Goal: Obtain resource: Download file/media

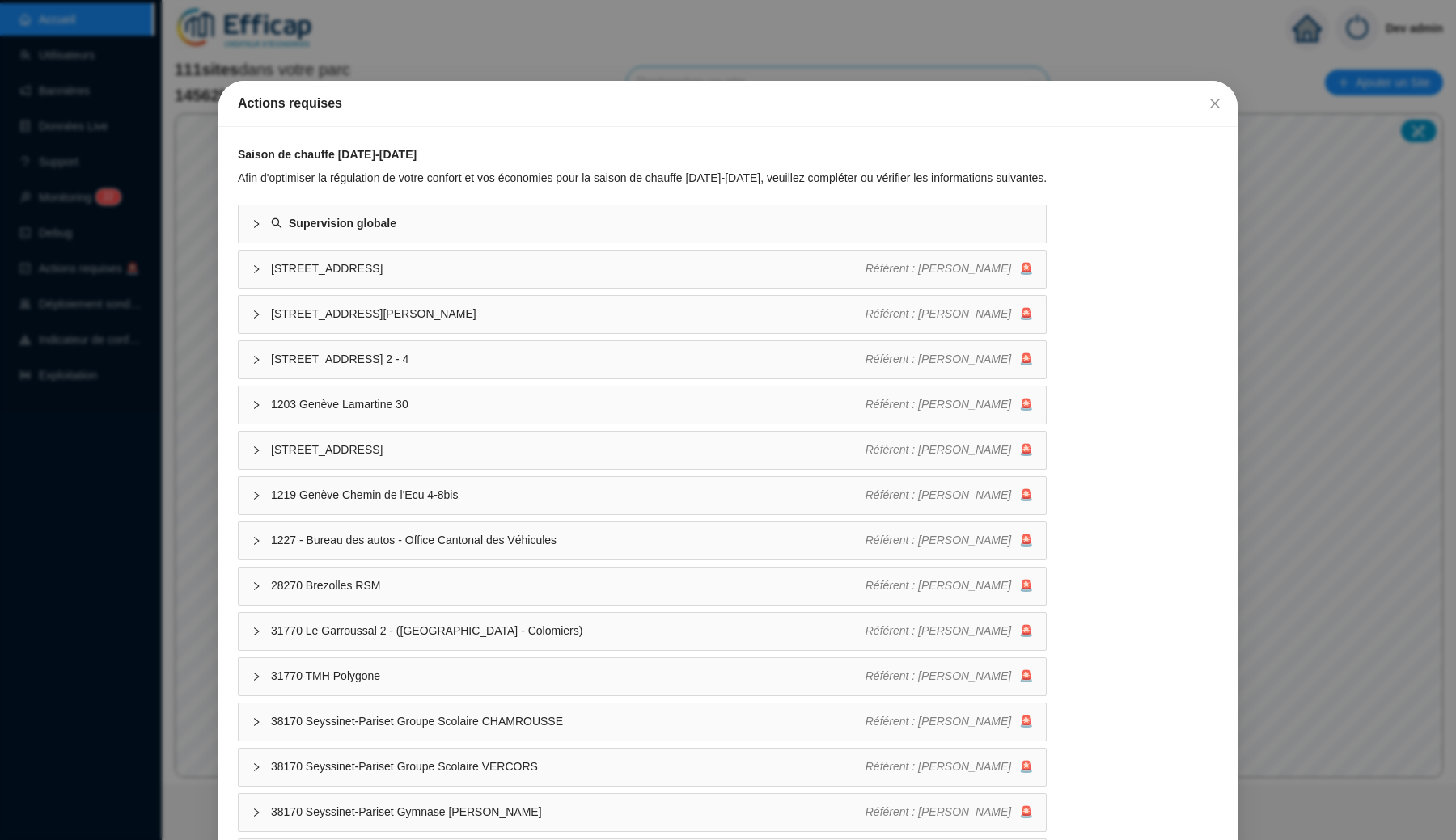
click at [350, 62] on div "Actions requises Saison de chauffe [DATE]-[DATE] Afin d'optimiser la régulation…" at bounding box center [728, 420] width 1456 height 840
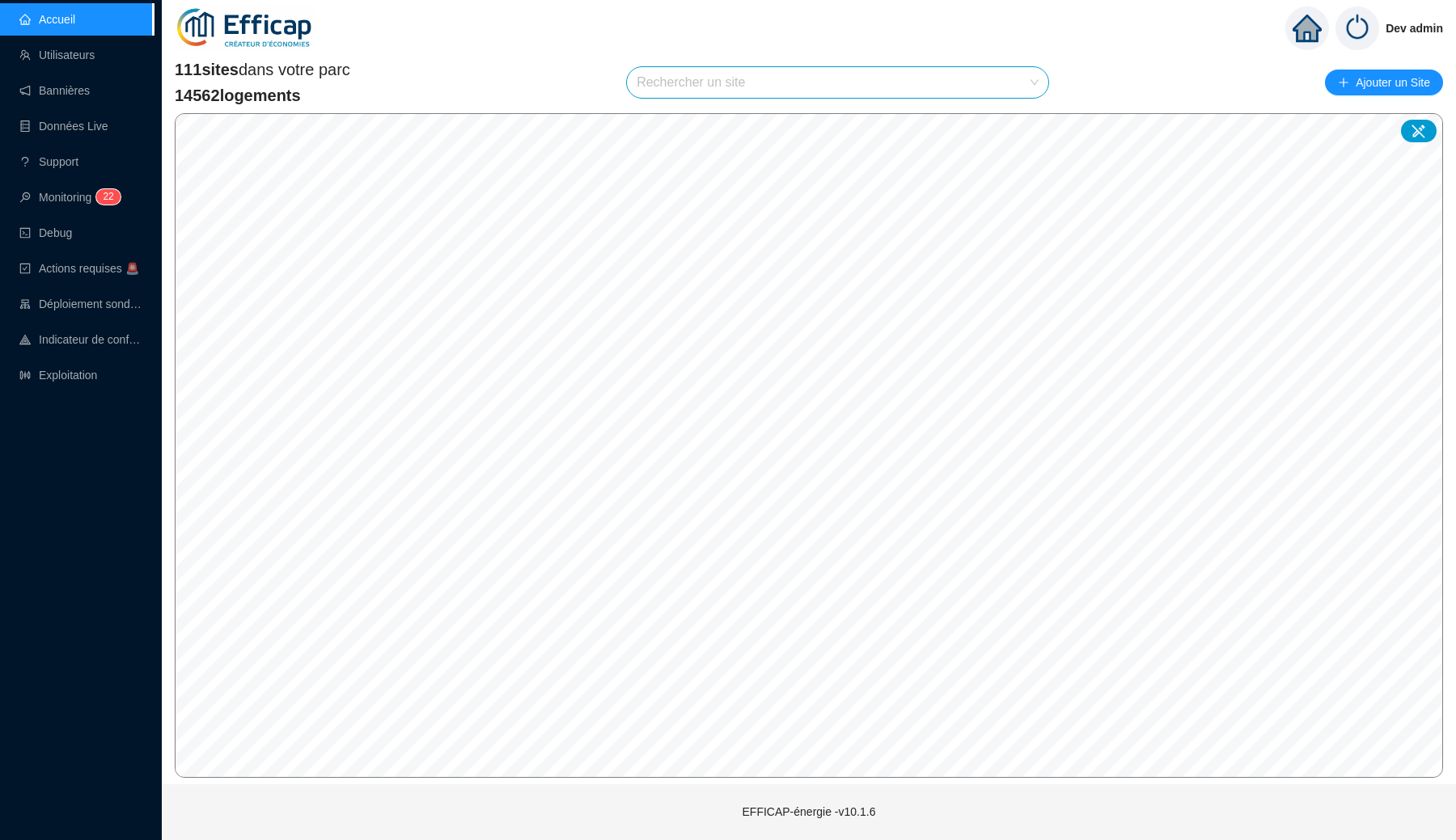
click at [713, 102] on div "111 sites dans votre parc 14562 logements Rechercher un site Ajouter un Site" at bounding box center [808, 82] width 1268 height 48
click at [724, 88] on input "search" at bounding box center [831, 83] width 387 height 31
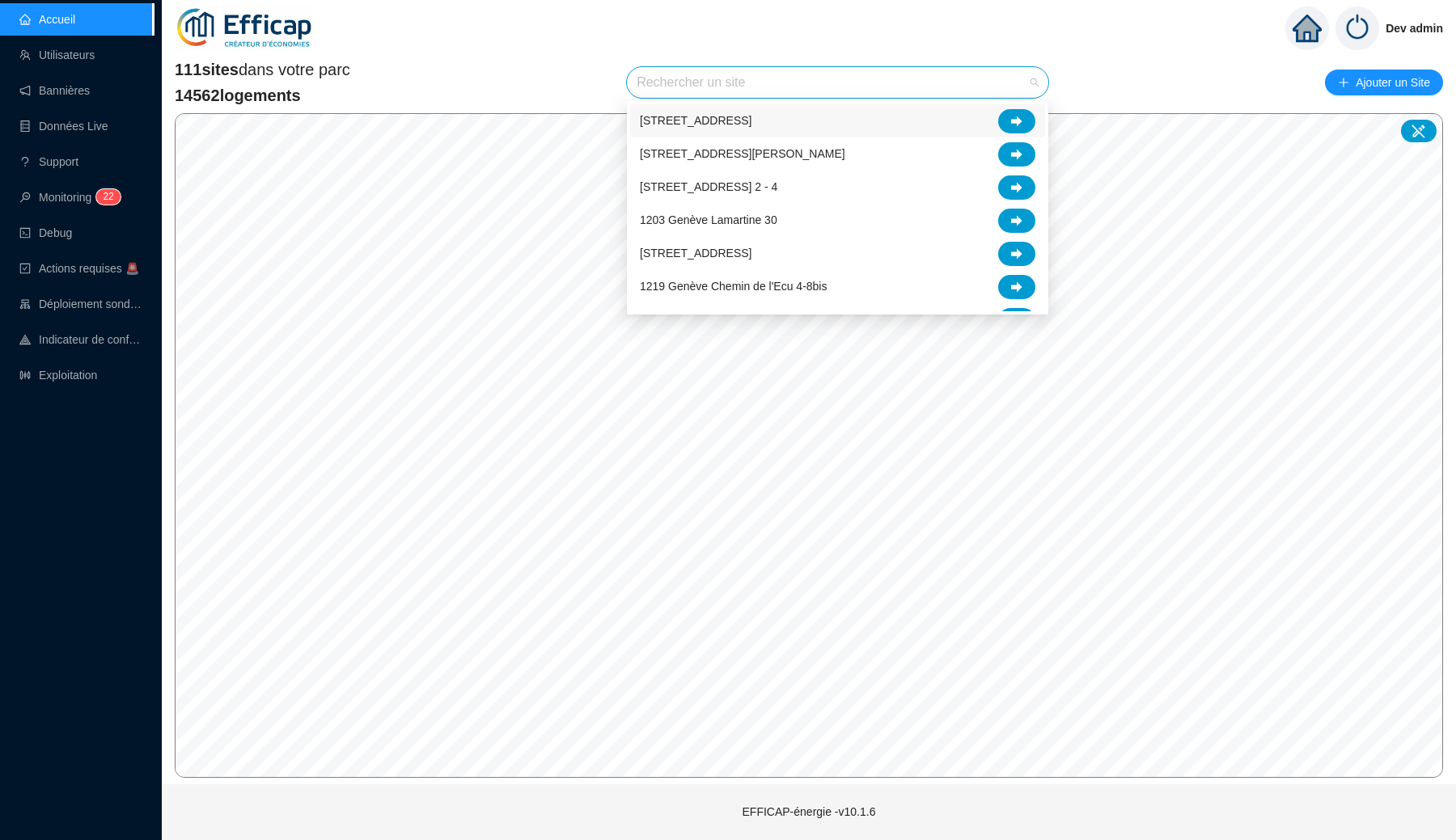
click at [713, 82] on input "search" at bounding box center [831, 83] width 387 height 31
type input "bri"
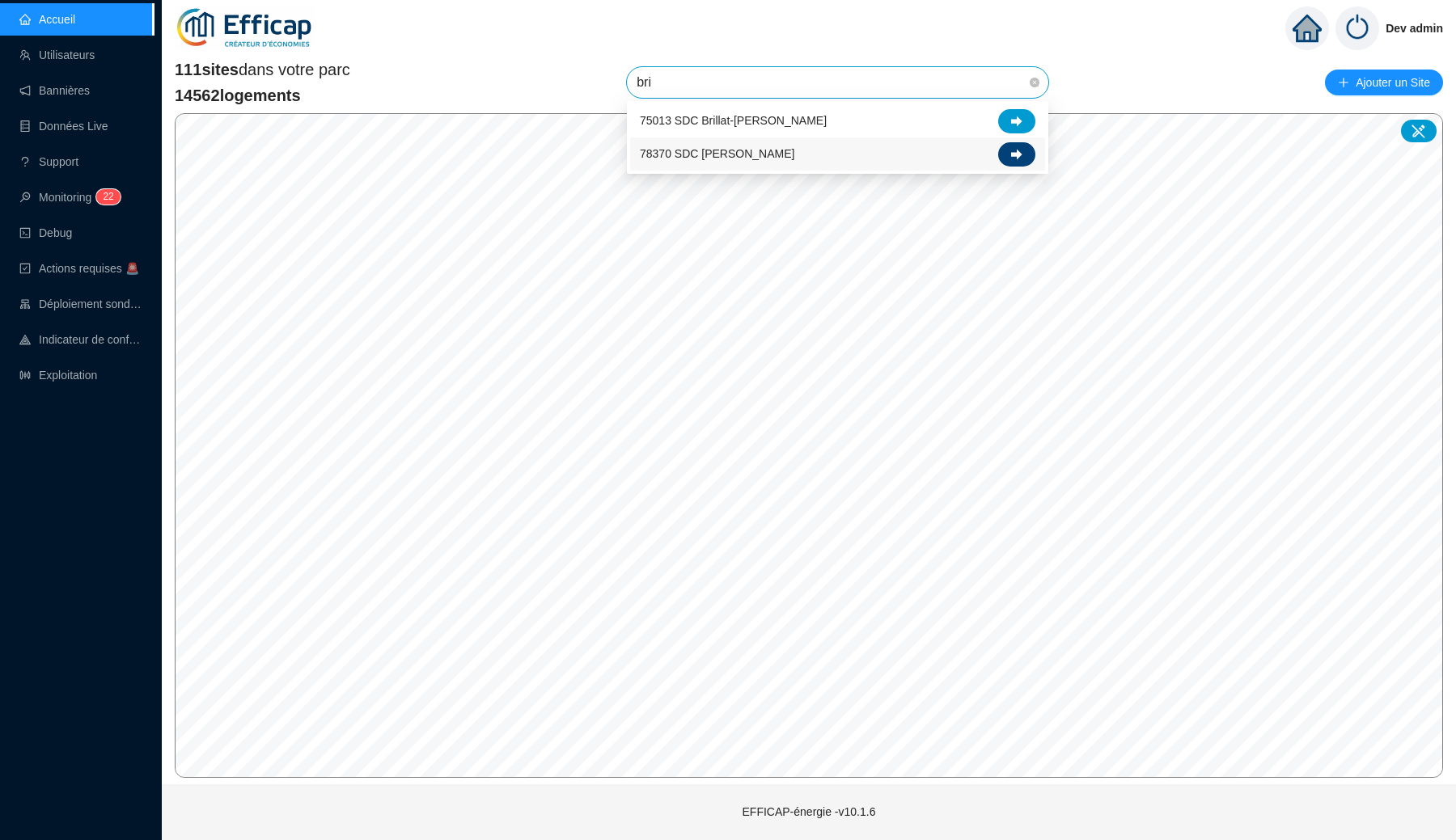
click at [1019, 149] on icon at bounding box center [1017, 154] width 12 height 12
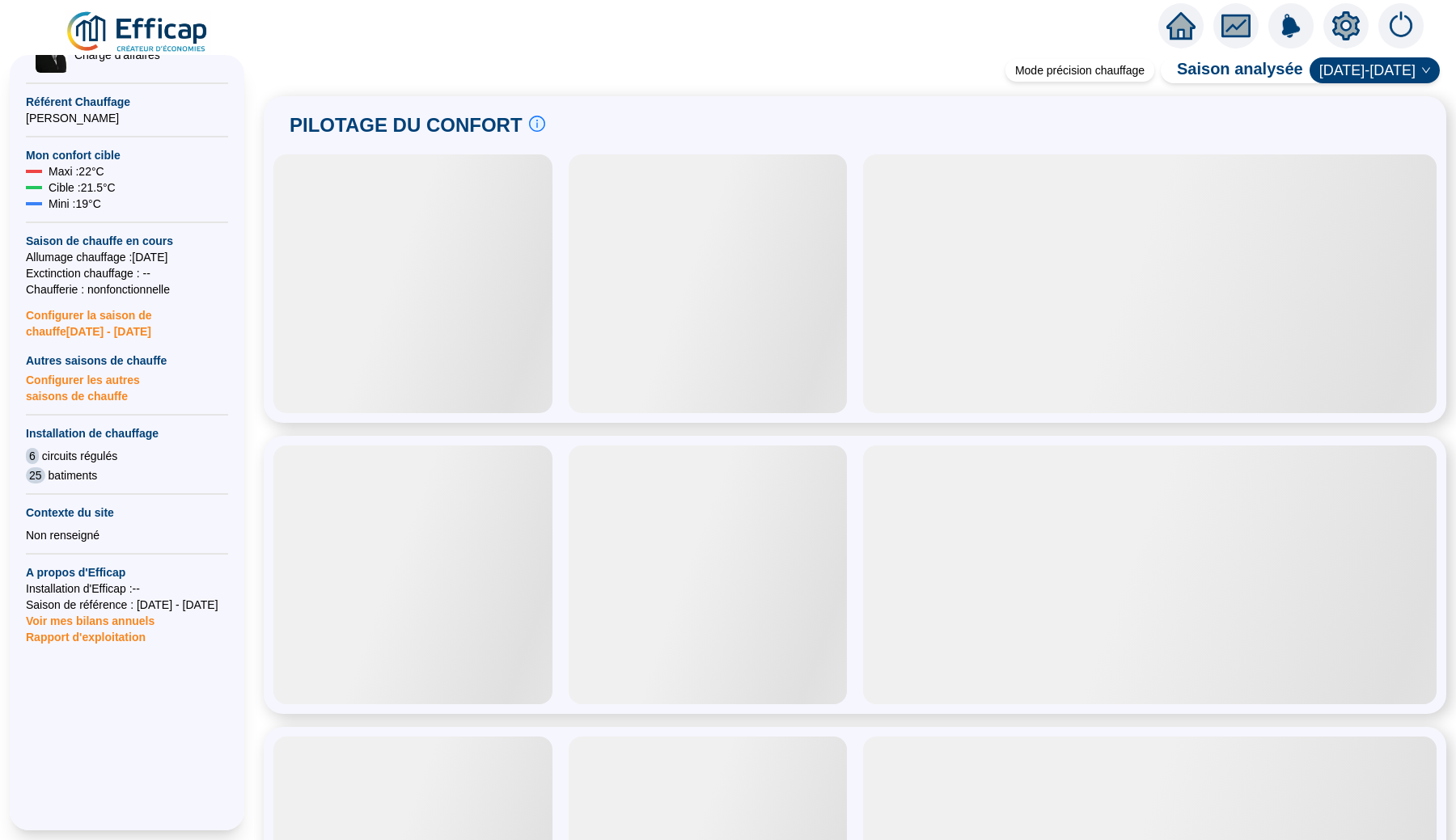
scroll to position [340, 0]
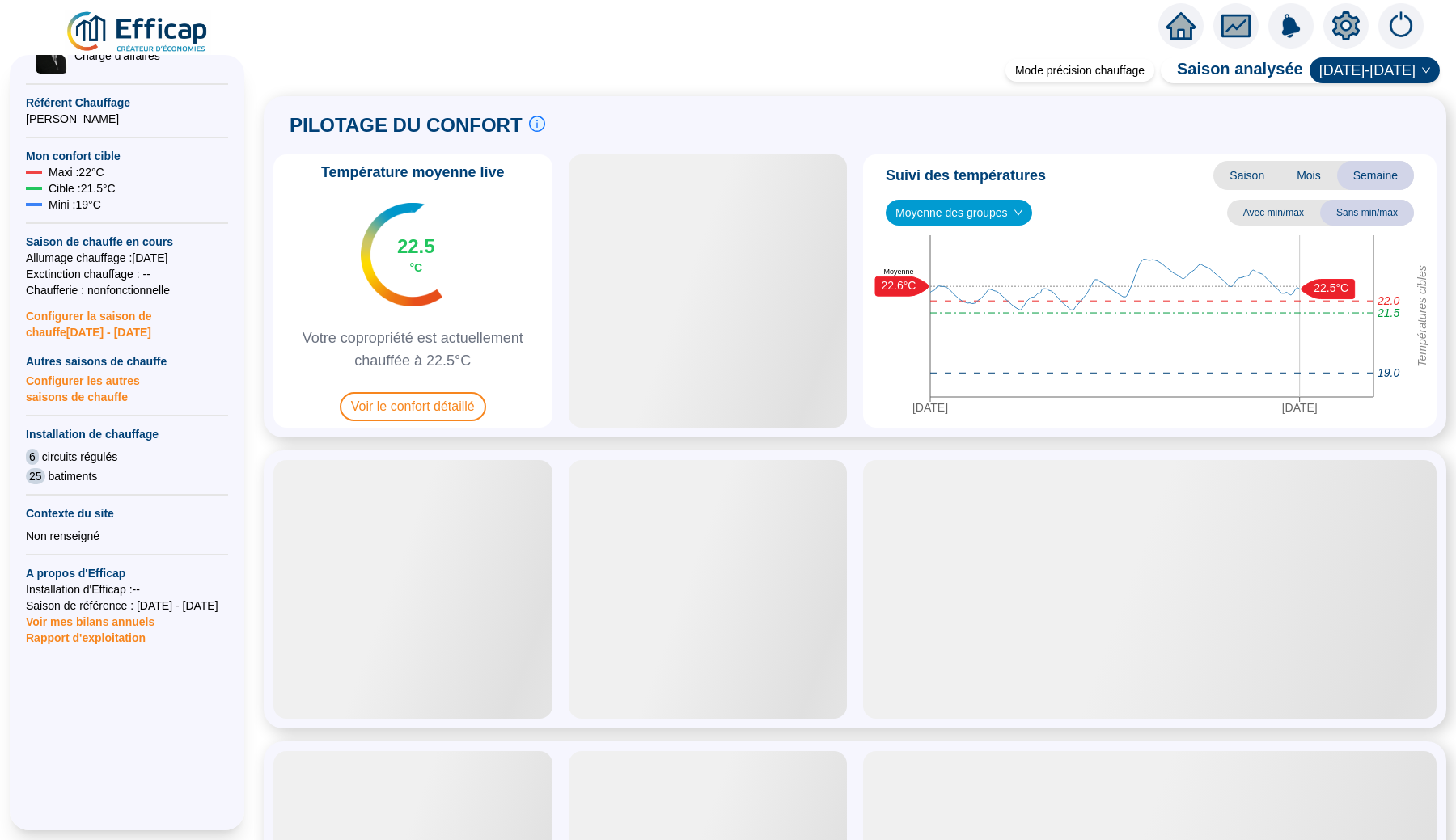
click at [117, 630] on span "Rapport d'exploitation" at bounding box center [127, 638] width 202 height 16
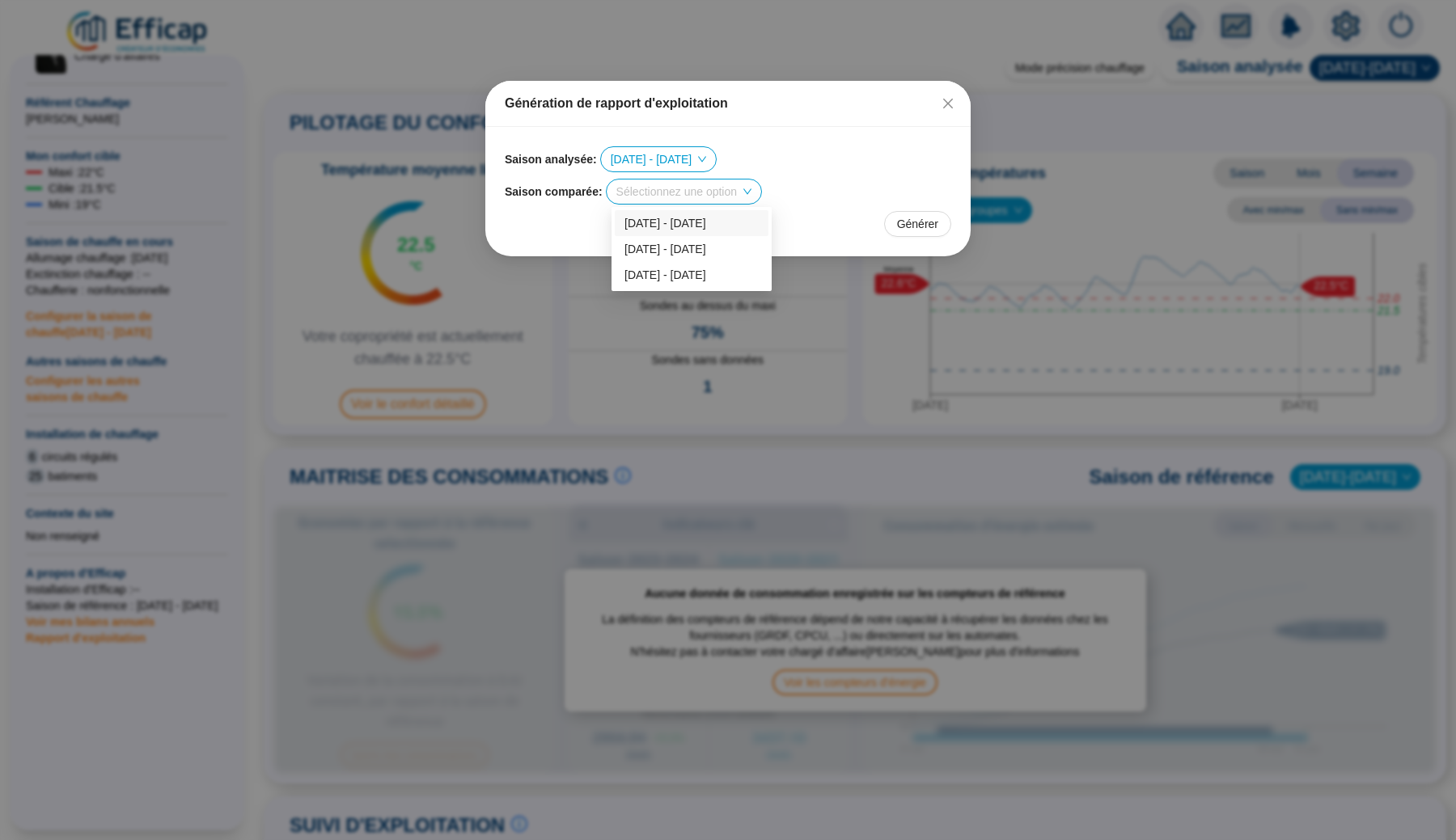
click at [649, 188] on input "search" at bounding box center [676, 191] width 120 height 24
click at [651, 244] on div "[DATE] - [DATE]" at bounding box center [691, 249] width 134 height 17
click at [932, 219] on span "Générer" at bounding box center [917, 224] width 41 height 17
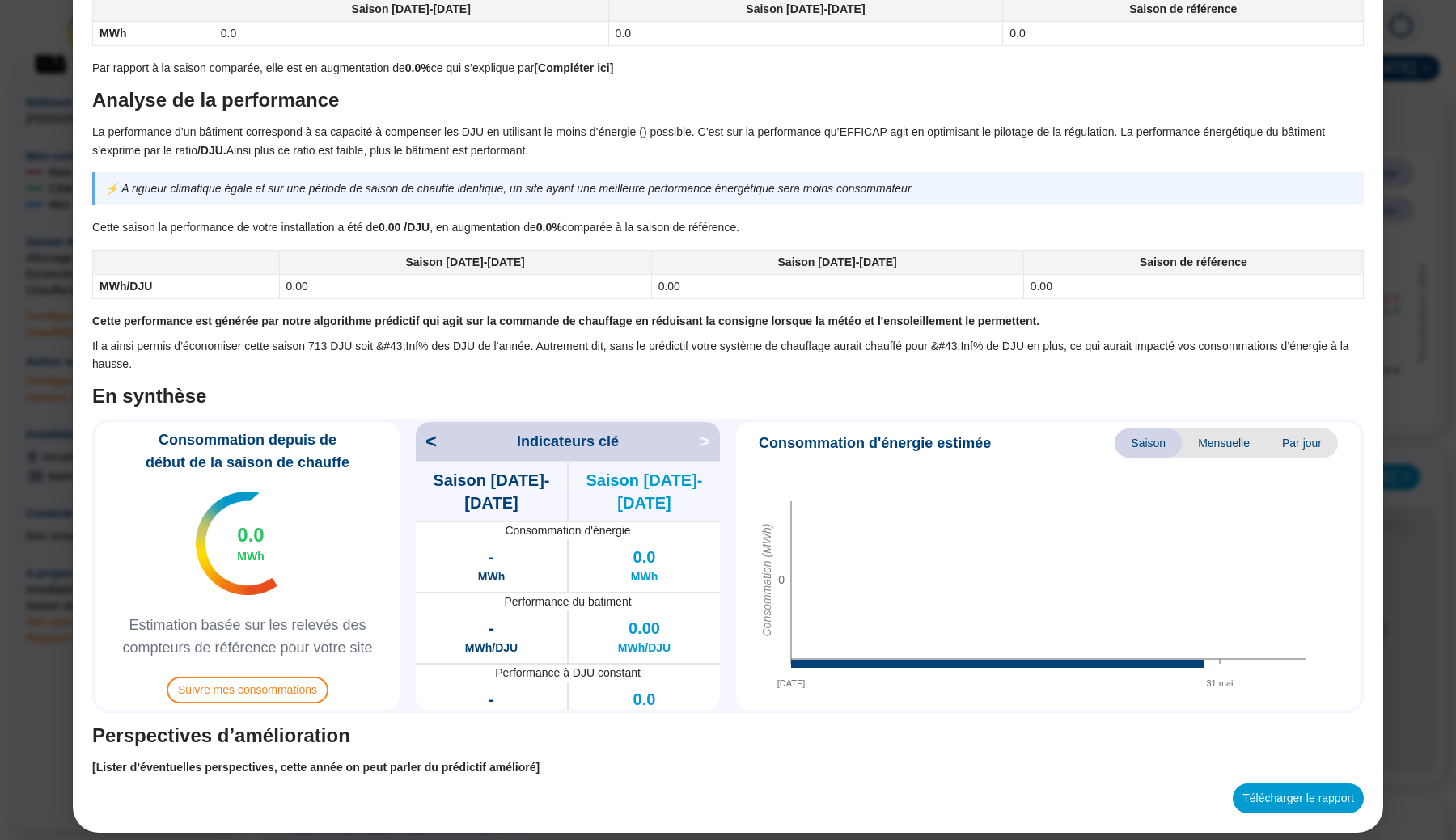
scroll to position [1004, 0]
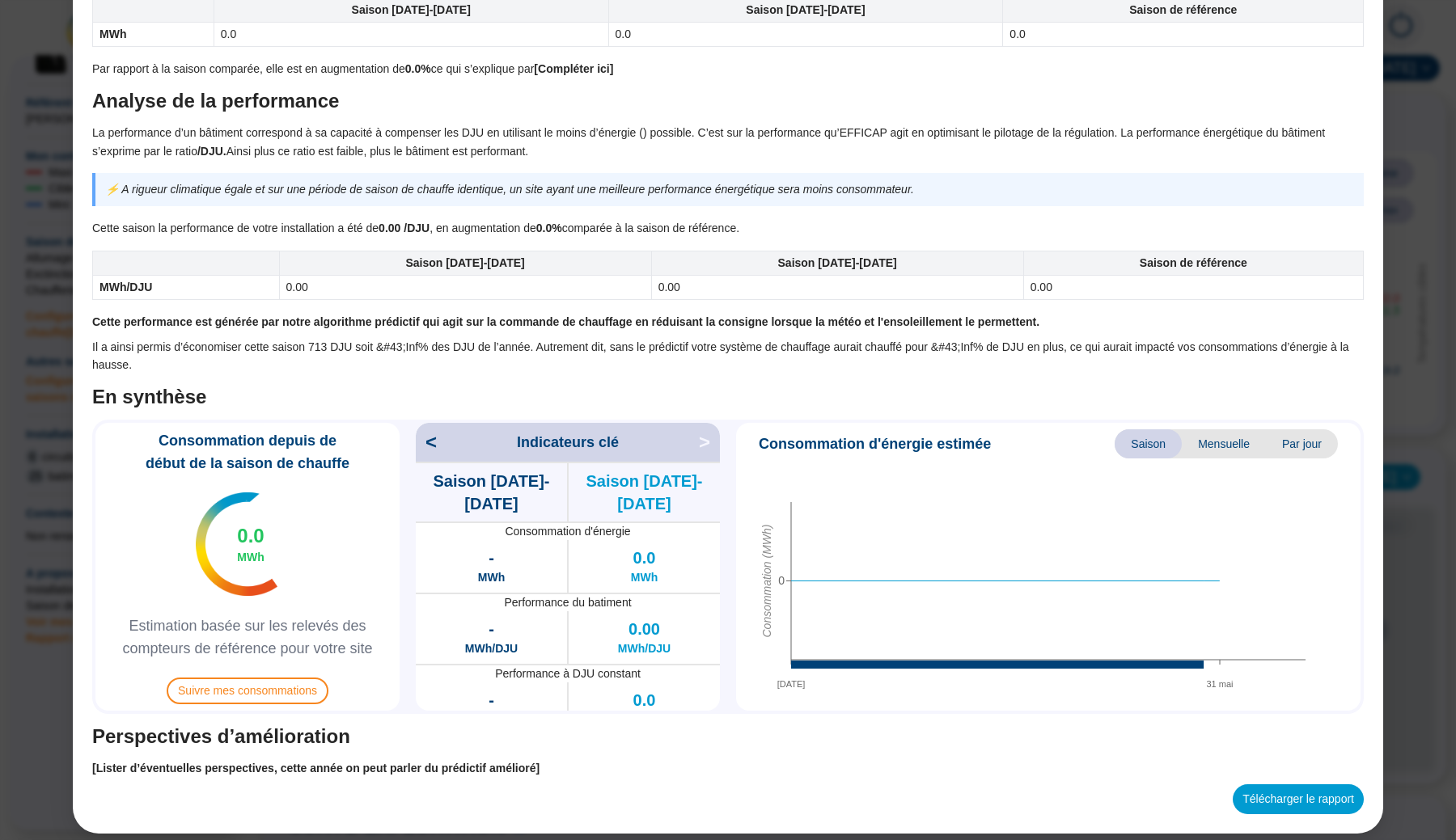
click at [1234, 439] on span "Mensuelle" at bounding box center [1223, 444] width 84 height 29
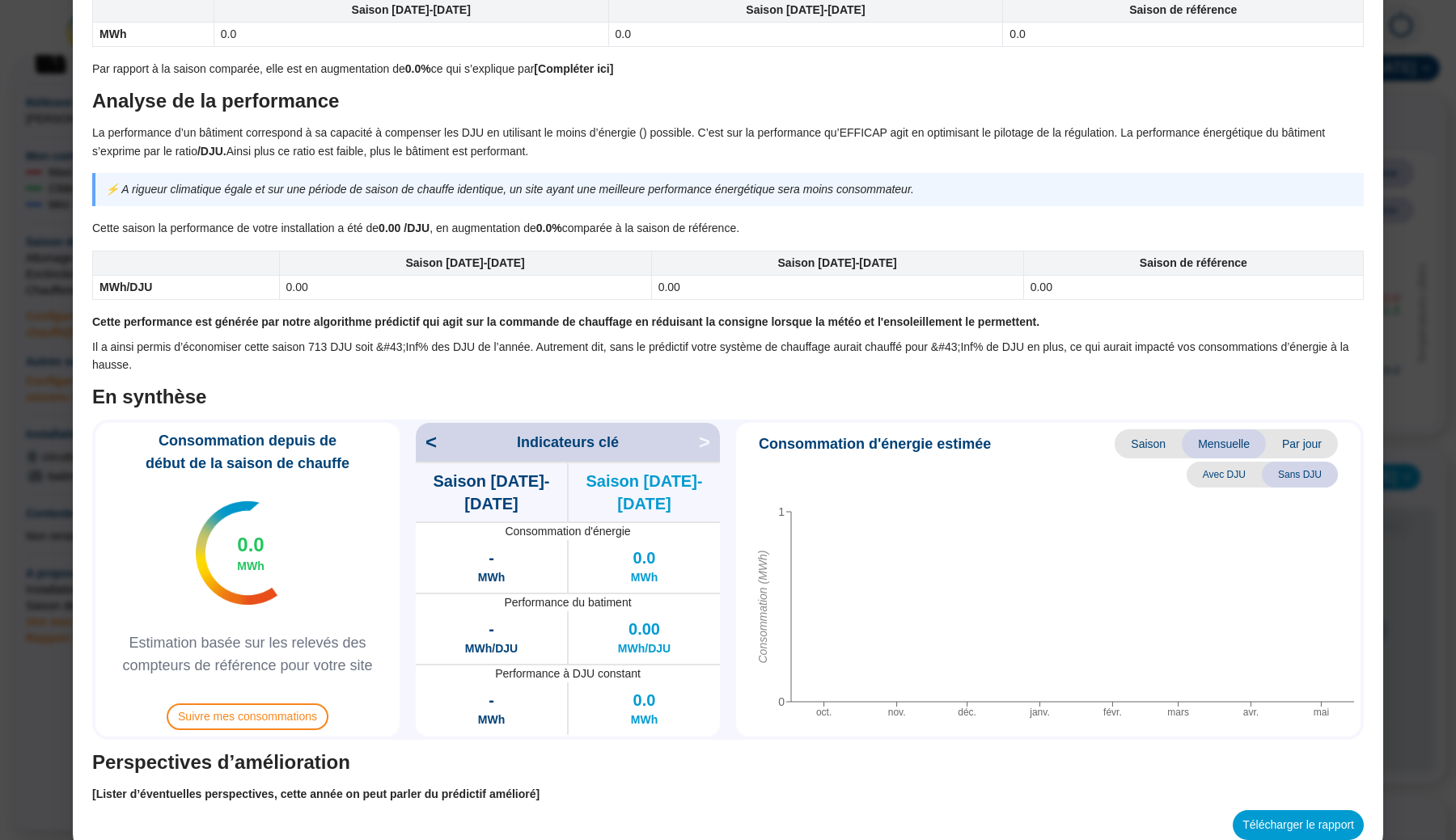
click at [1138, 430] on span "Saison" at bounding box center [1149, 444] width 67 height 29
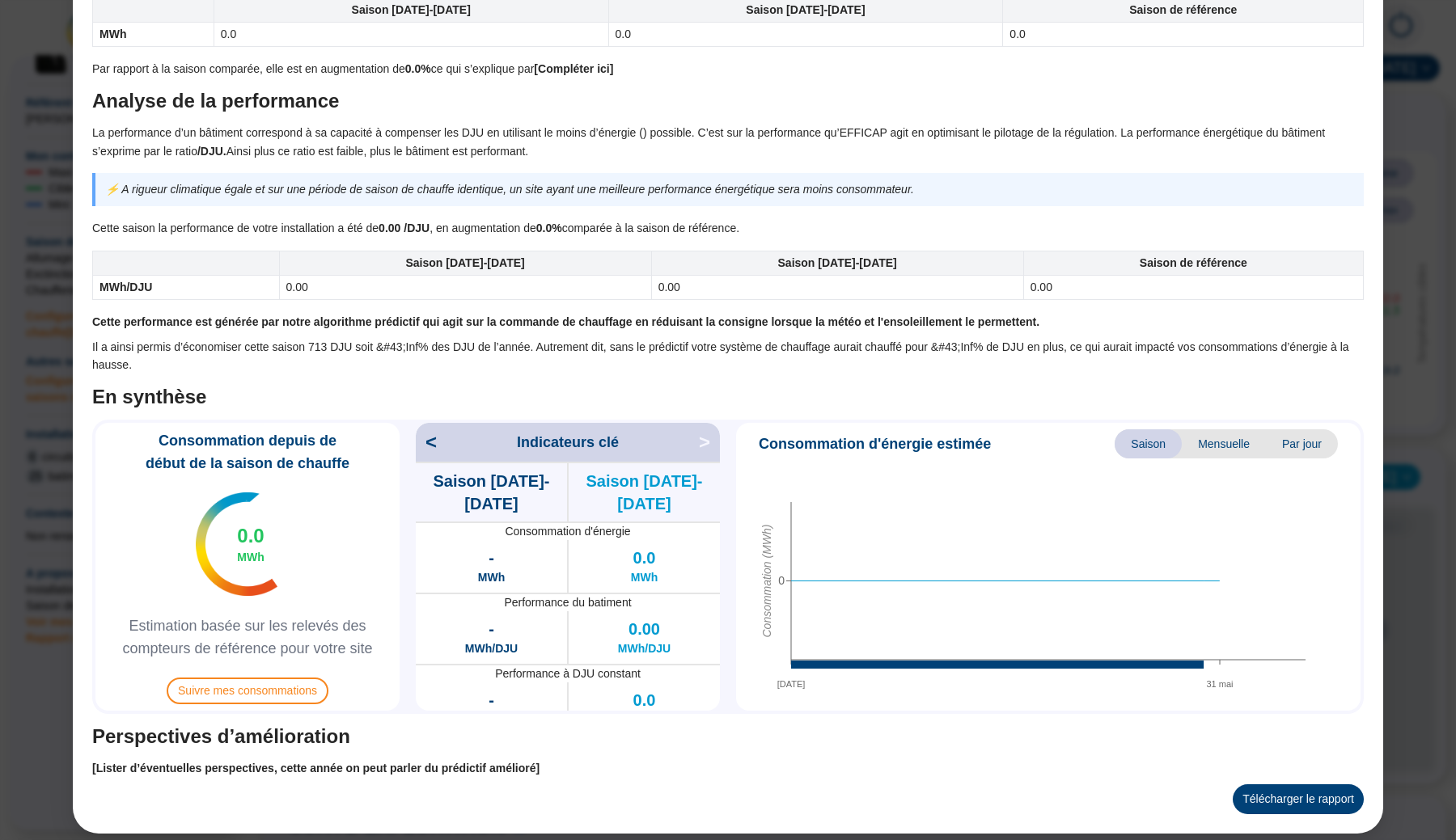
click at [1261, 791] on button "Télécharger le rapport" at bounding box center [1298, 799] width 131 height 30
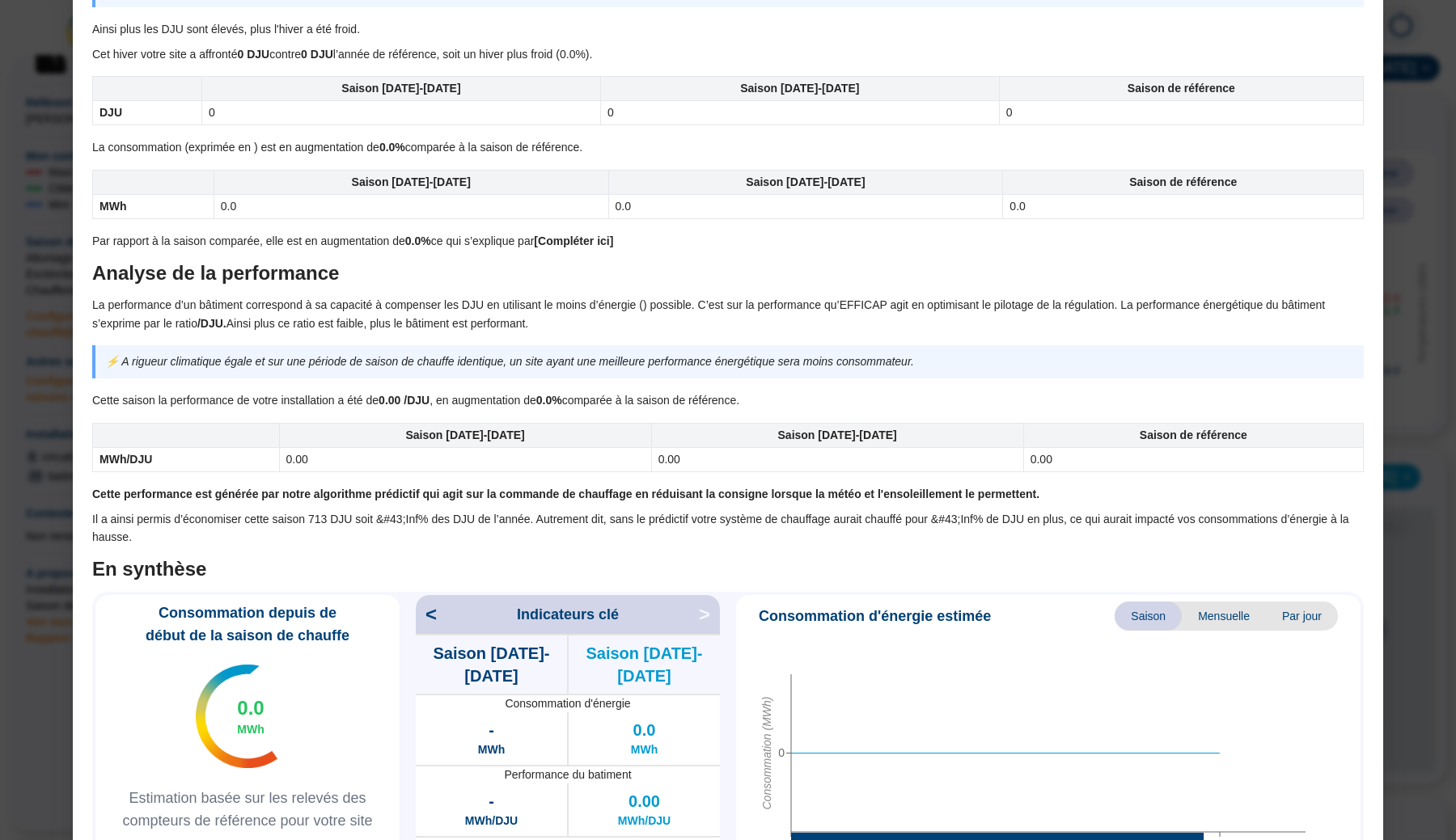
scroll to position [341, 0]
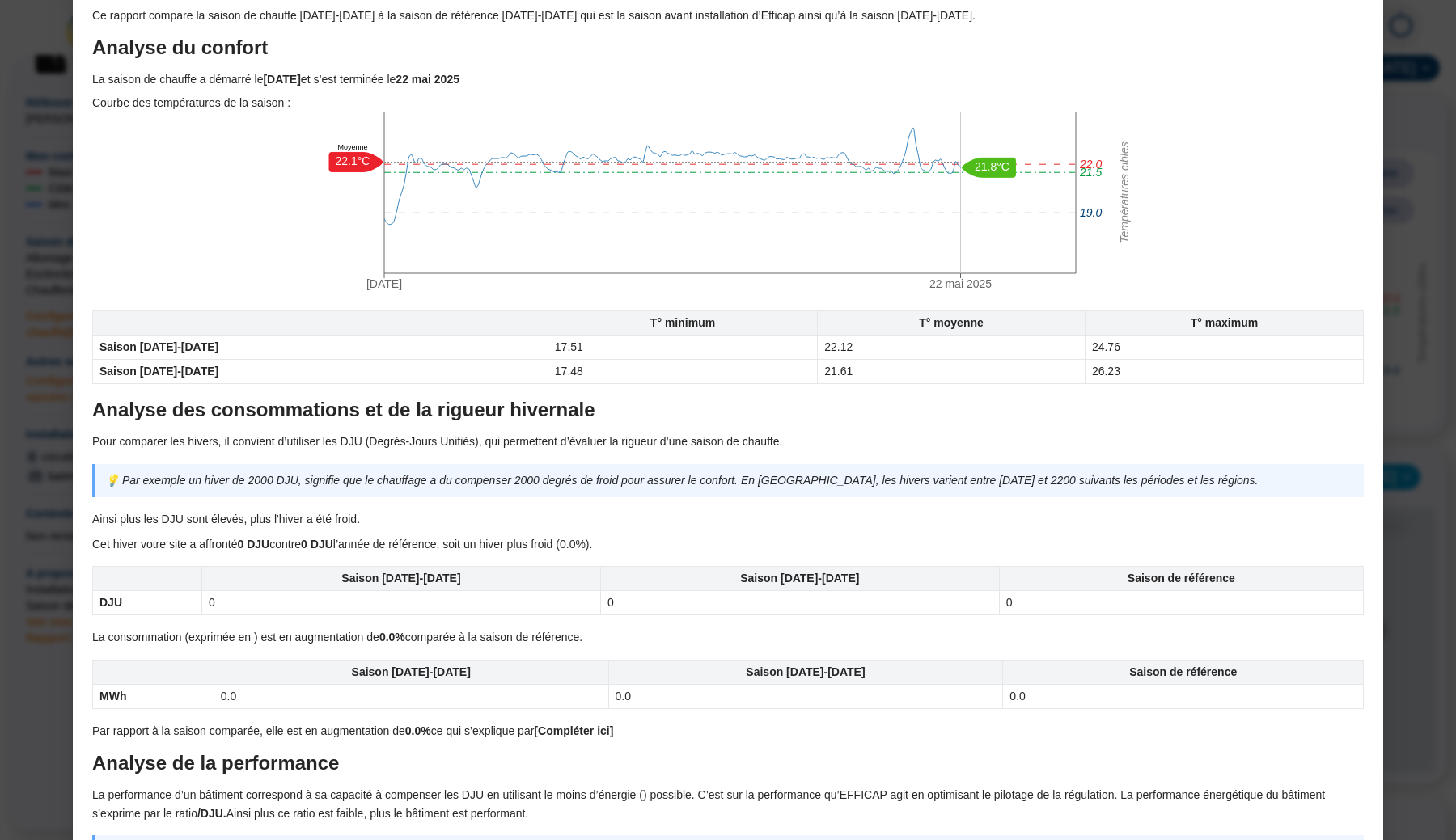
click at [1431, 95] on div "Bilan saison de chauffe 78370 SDC [PERSON_NAME] du document L'objectif de ce do…" at bounding box center [728, 420] width 1456 height 840
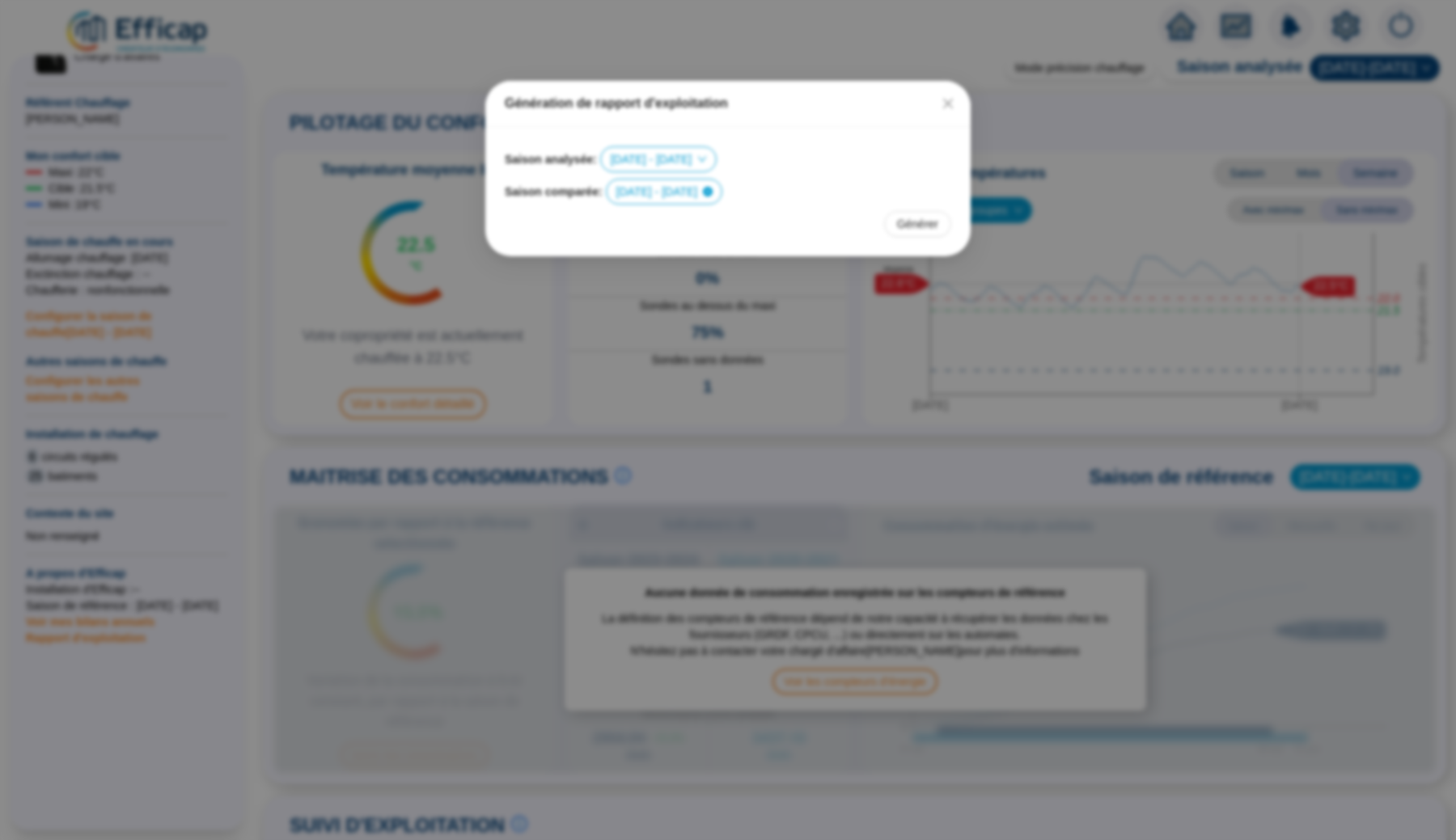
scroll to position [0, 0]
click at [949, 106] on icon "close" at bounding box center [948, 103] width 10 height 10
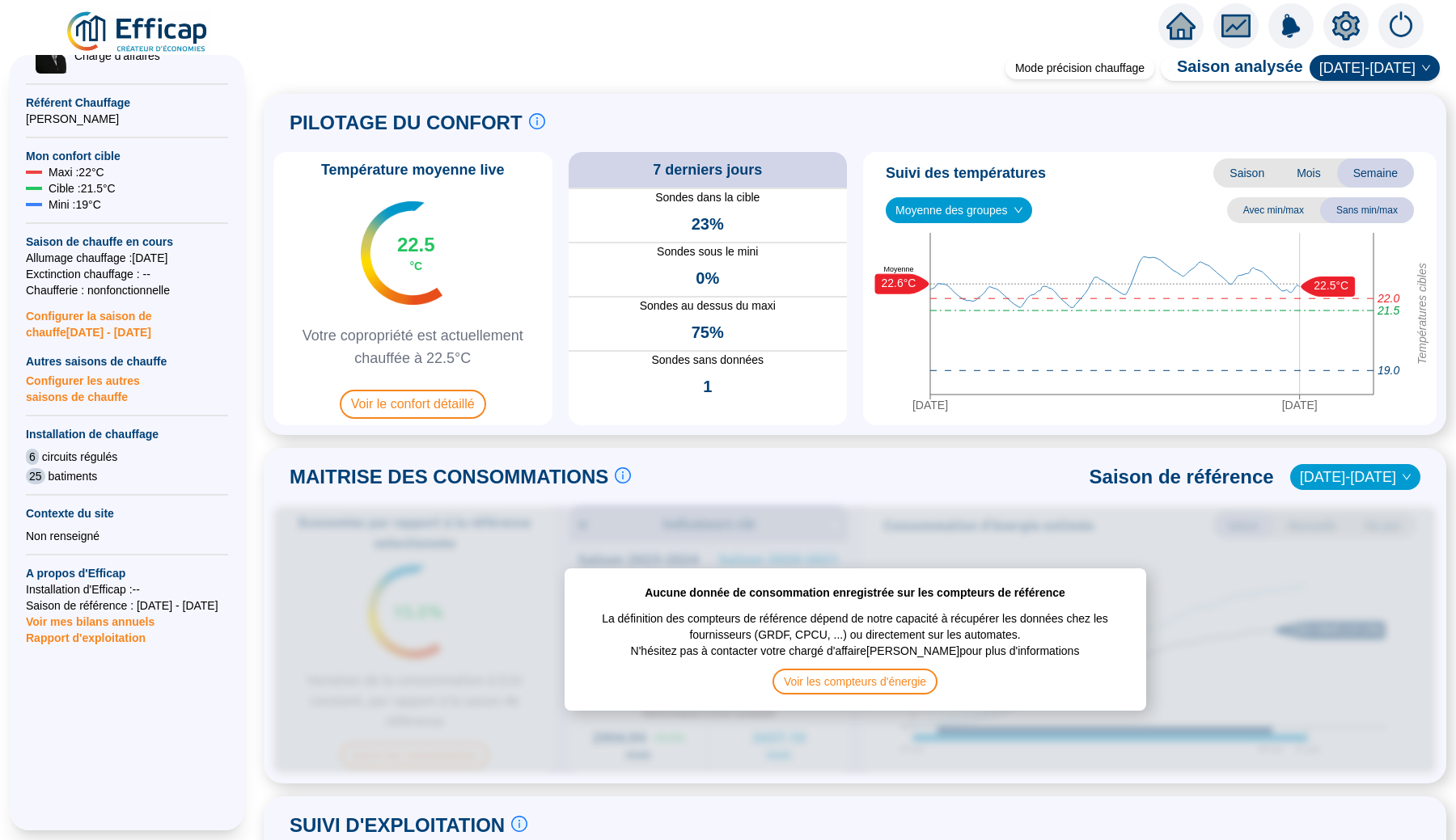
click at [181, 23] on img at bounding box center [138, 32] width 146 height 45
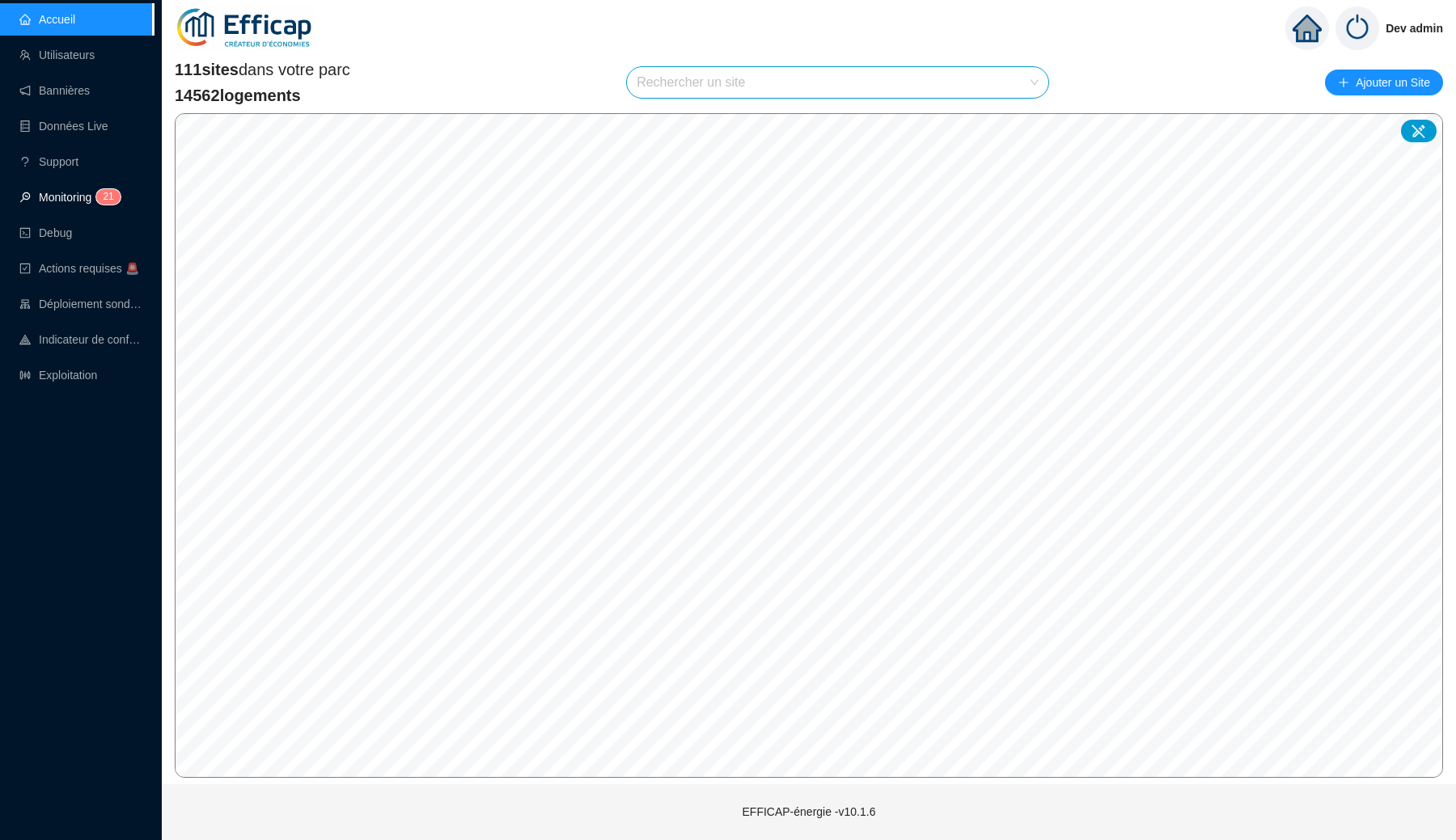
click at [58, 199] on link "Monitoring 2 1" at bounding box center [67, 197] width 96 height 13
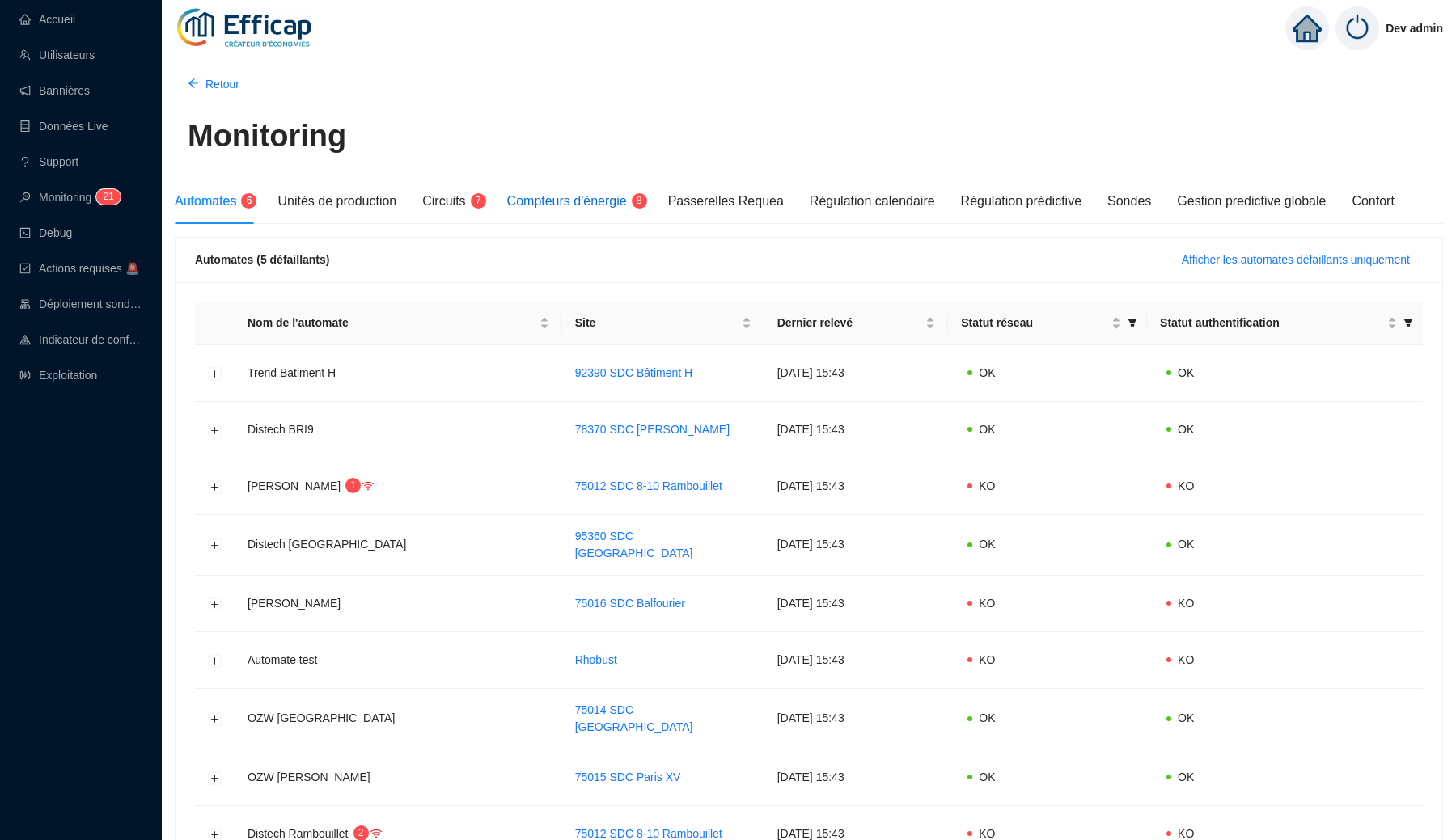
click at [578, 200] on span "Compteurs d'énergie" at bounding box center [567, 200] width 119 height 13
